Goal: Use online tool/utility: Use online tool/utility

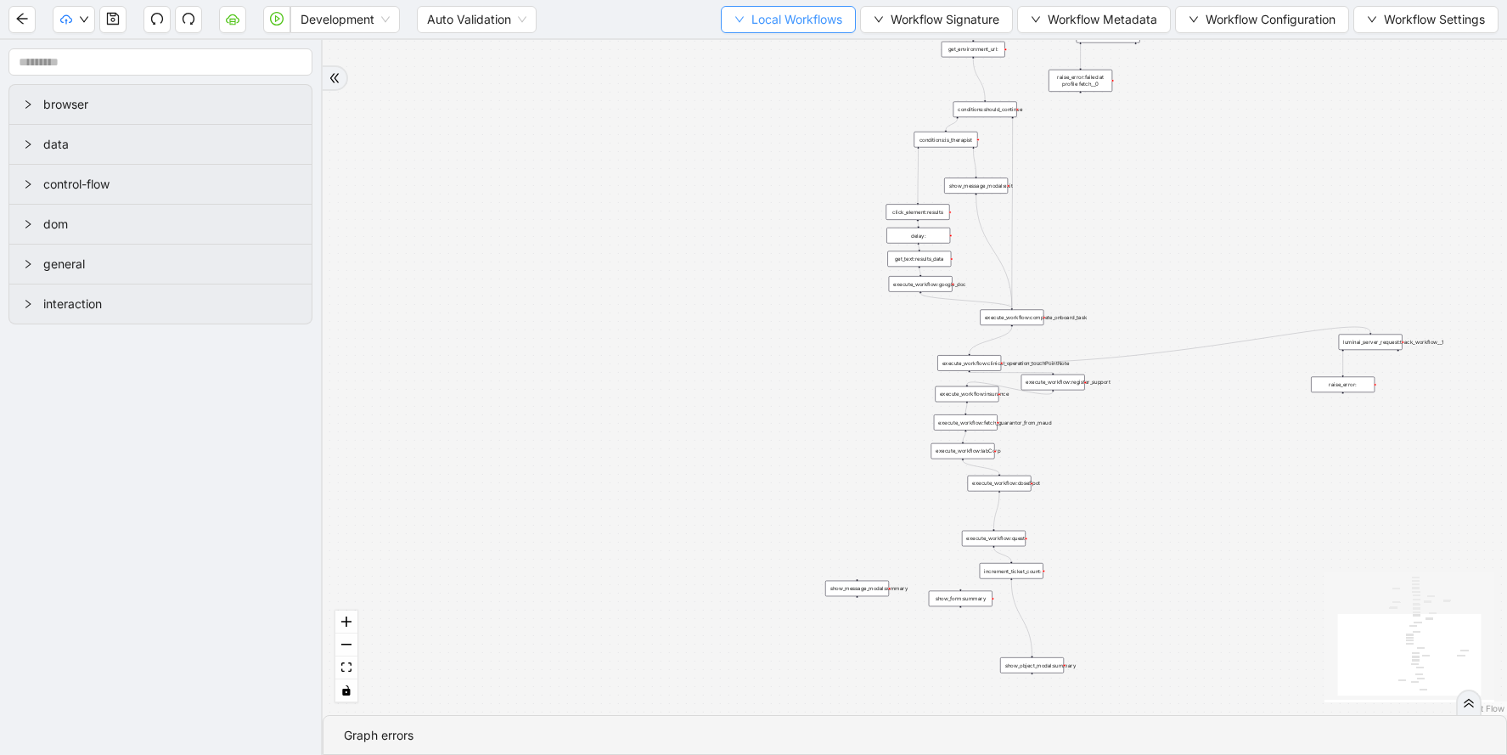
click at [795, 27] on span "Local Workflows" at bounding box center [797, 19] width 91 height 19
click at [786, 42] on li "Select" at bounding box center [780, 52] width 131 height 27
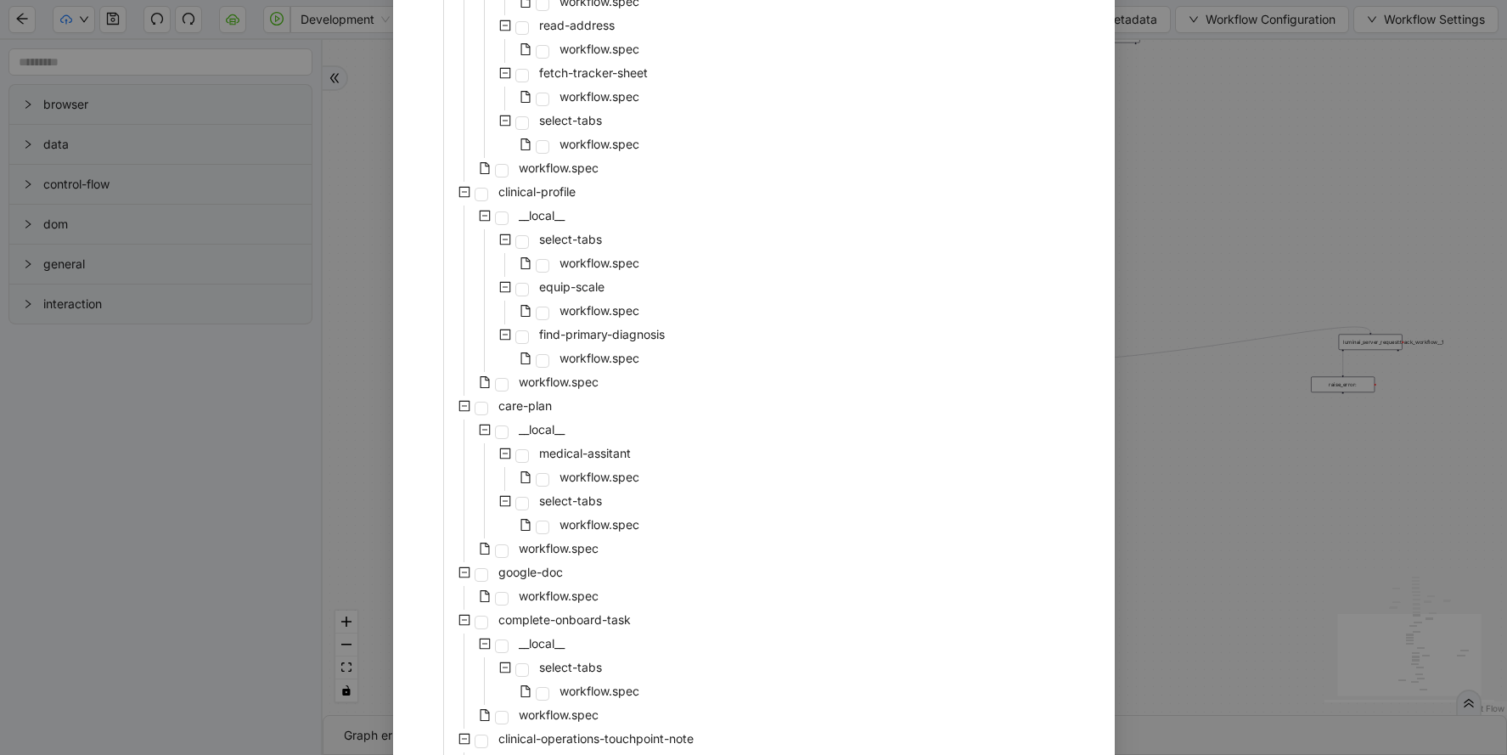
scroll to position [549, 0]
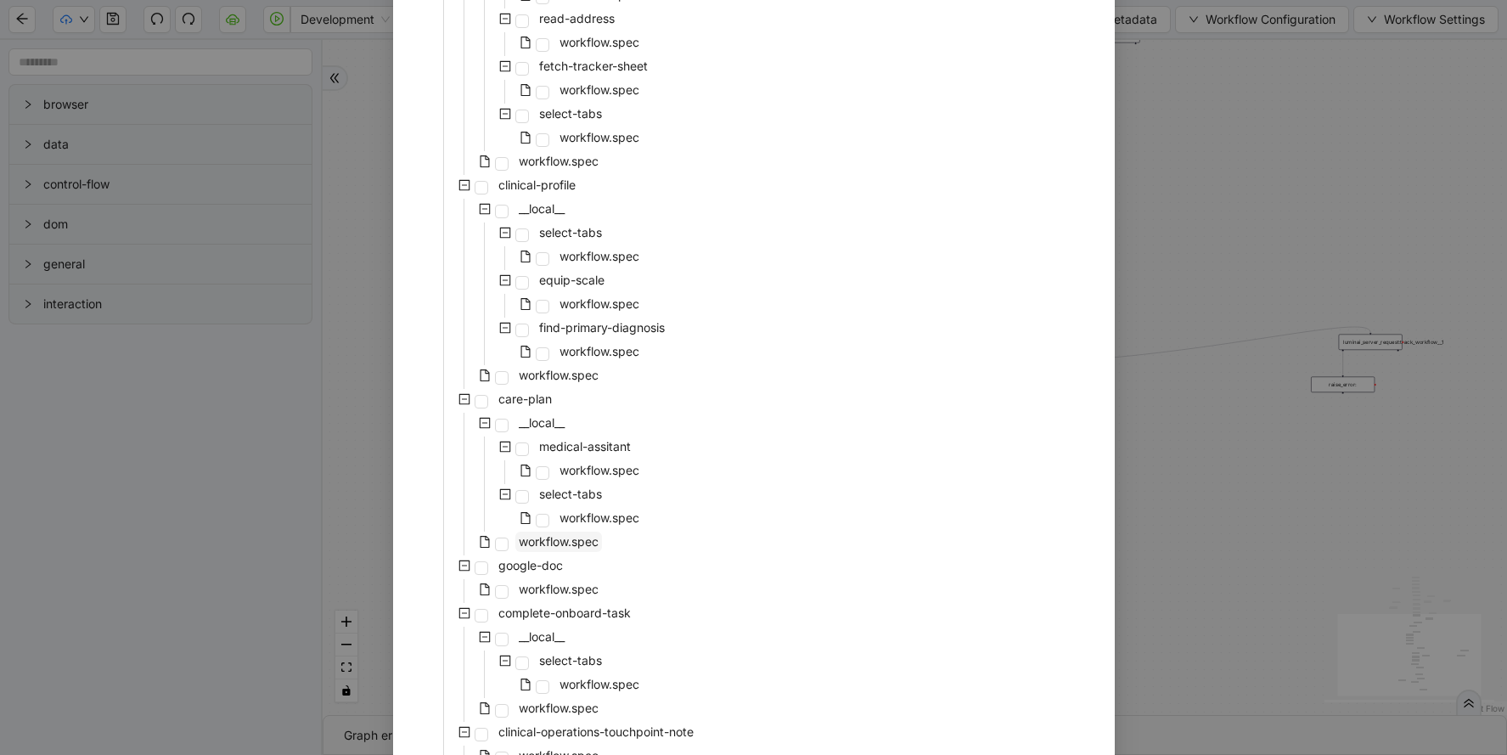
click at [541, 532] on span "workflow.spec" at bounding box center [558, 542] width 87 height 20
click at [622, 479] on span "workflow.spec" at bounding box center [599, 470] width 87 height 20
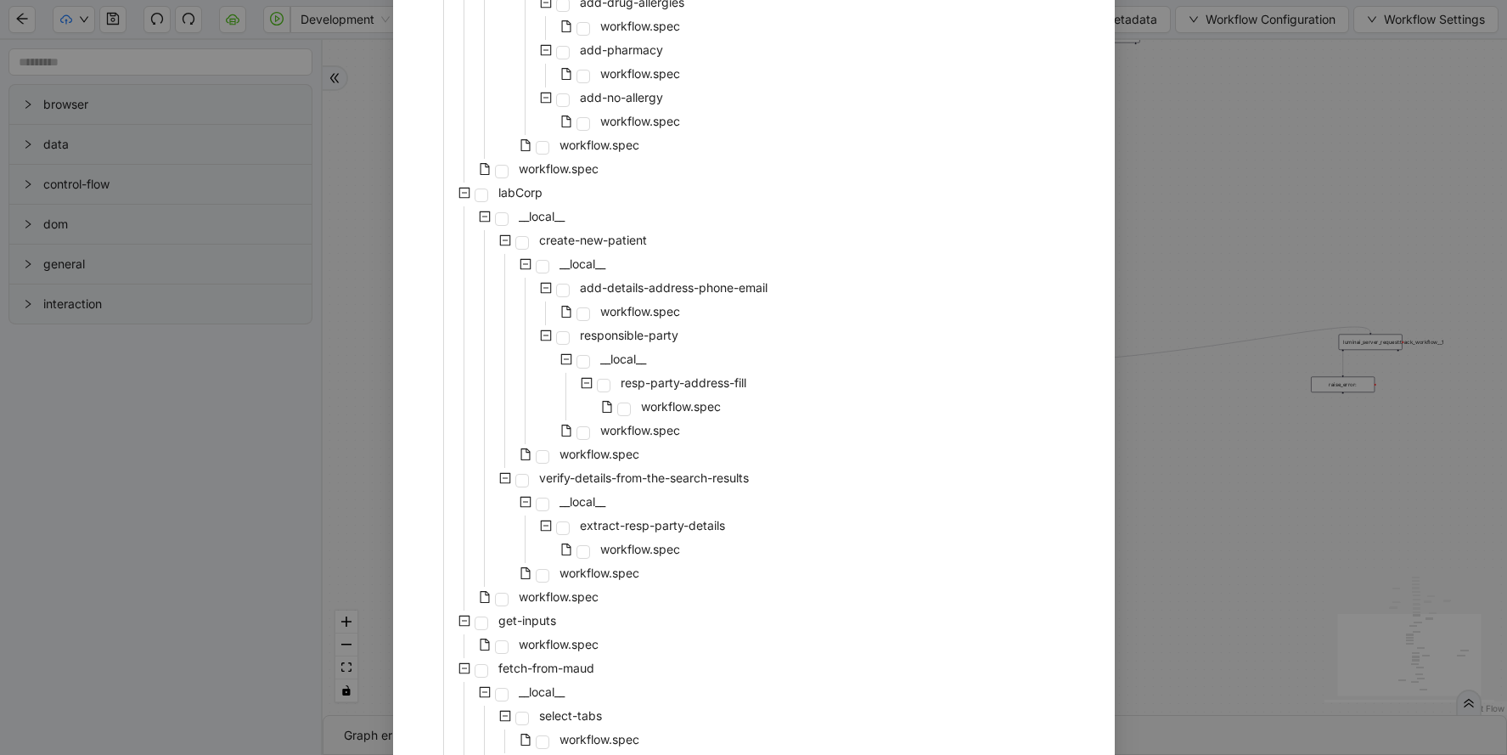
scroll to position [3467, 0]
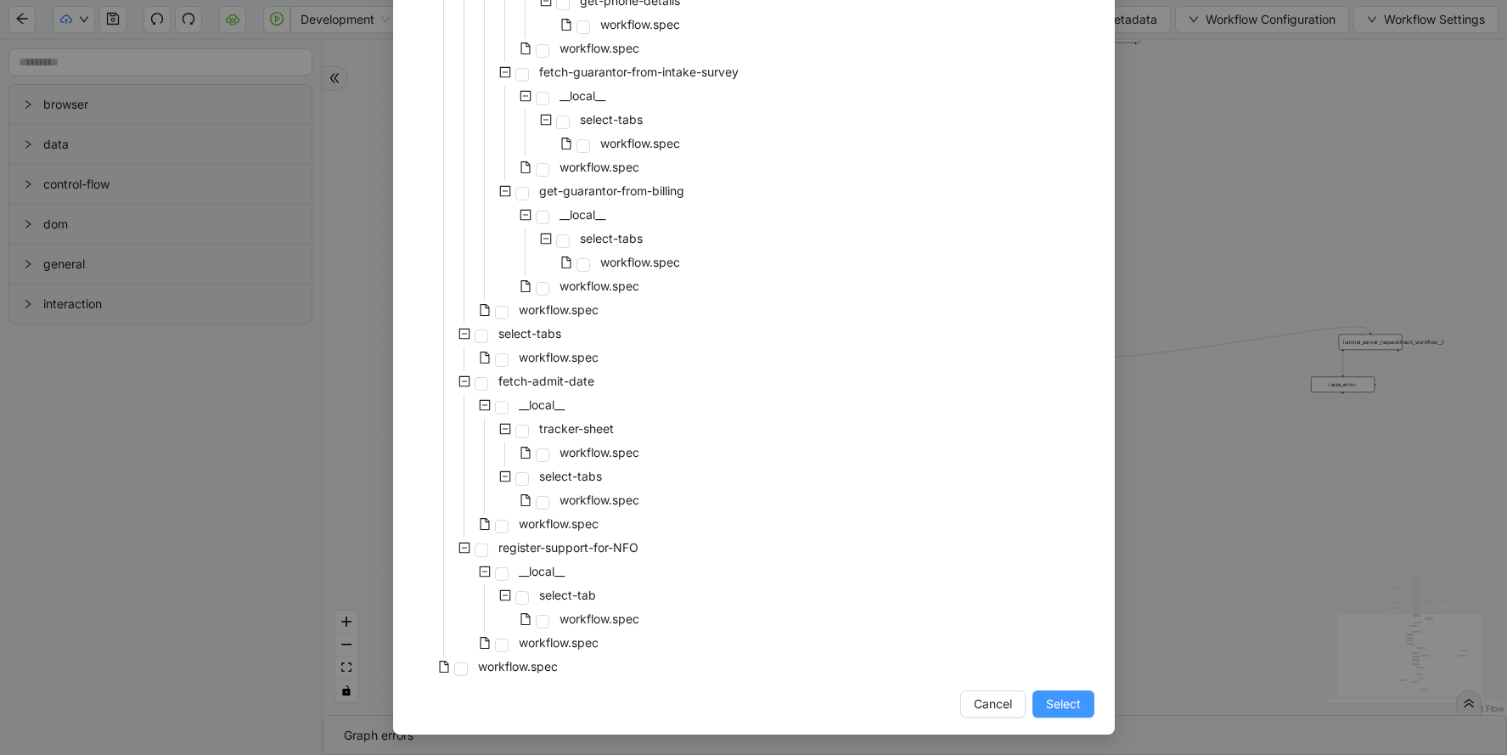
click at [1059, 704] on span "Select" at bounding box center [1063, 704] width 35 height 19
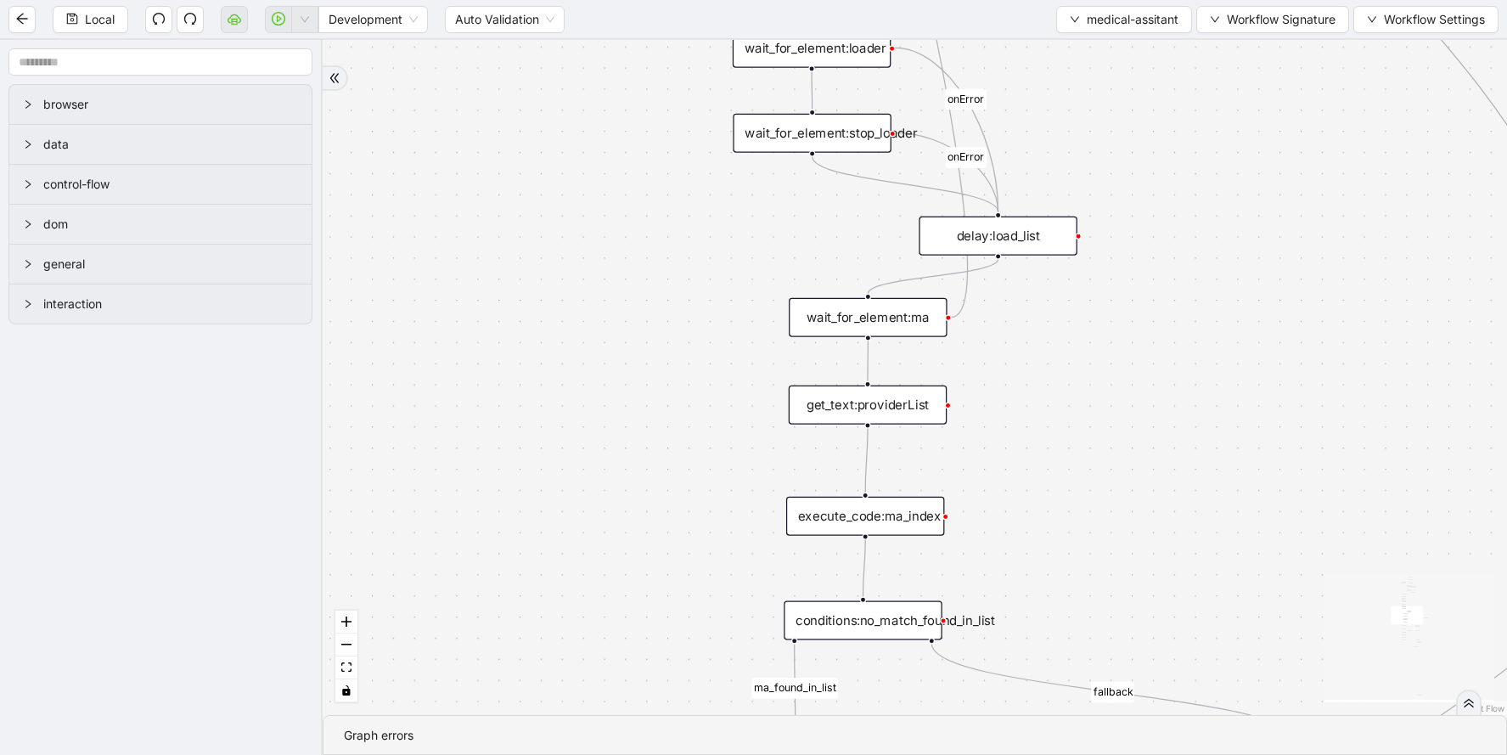
drag, startPoint x: 1157, startPoint y: 577, endPoint x: 1137, endPoint y: 202, distance: 375.0
click at [1138, 202] on div "fallback success ma-present ma_found_in_list fallback fallback fallback success…" at bounding box center [915, 377] width 1185 height 675
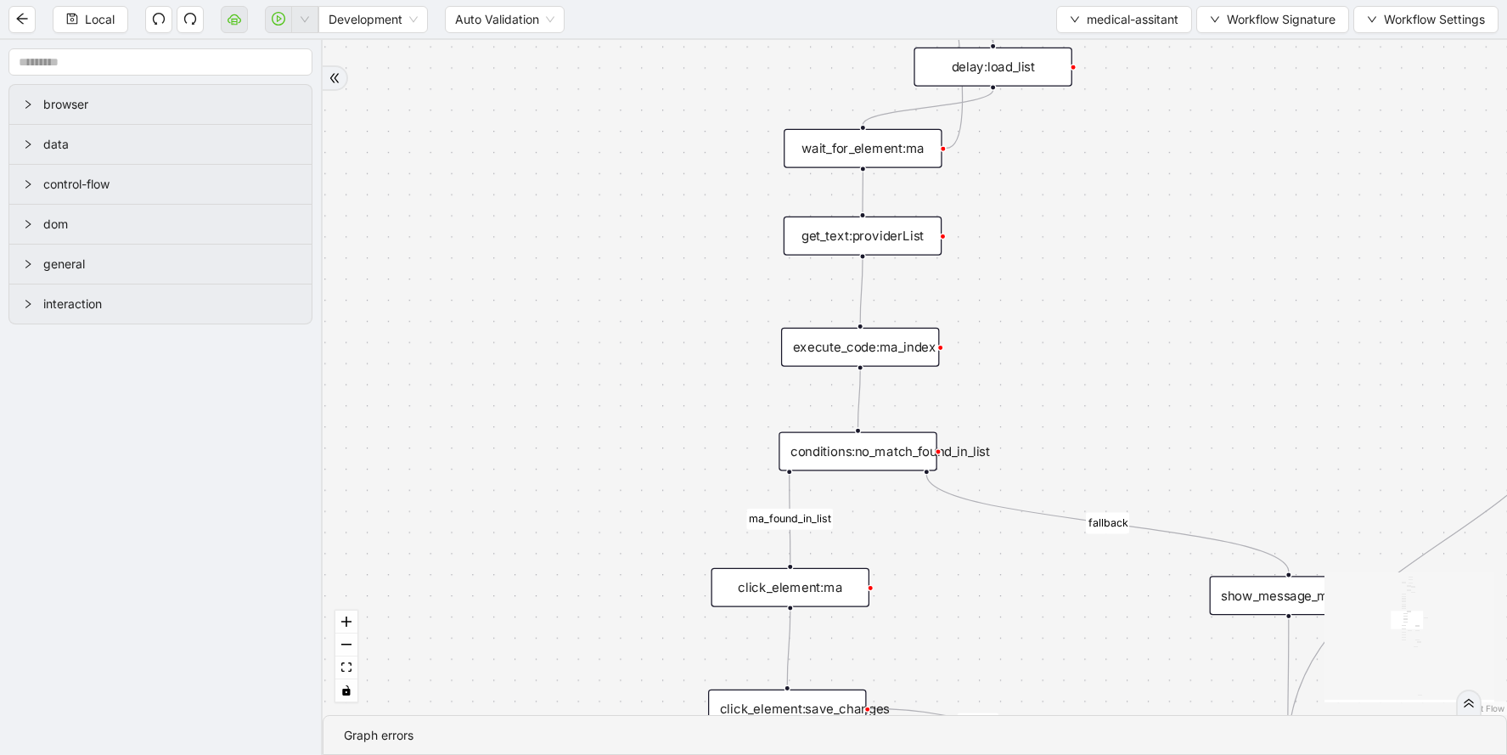
drag, startPoint x: 1129, startPoint y: 466, endPoint x: 1124, endPoint y: 299, distance: 167.4
click at [1124, 299] on div "fallback success ma-present ma_found_in_list fallback fallback fallback success…" at bounding box center [915, 377] width 1185 height 675
drag, startPoint x: 1152, startPoint y: 435, endPoint x: 1140, endPoint y: 258, distance: 177.0
click at [1140, 258] on div "fallback success ma-present ma_found_in_list fallback fallback fallback success…" at bounding box center [915, 377] width 1185 height 675
